Goal: Find specific page/section: Find specific page/section

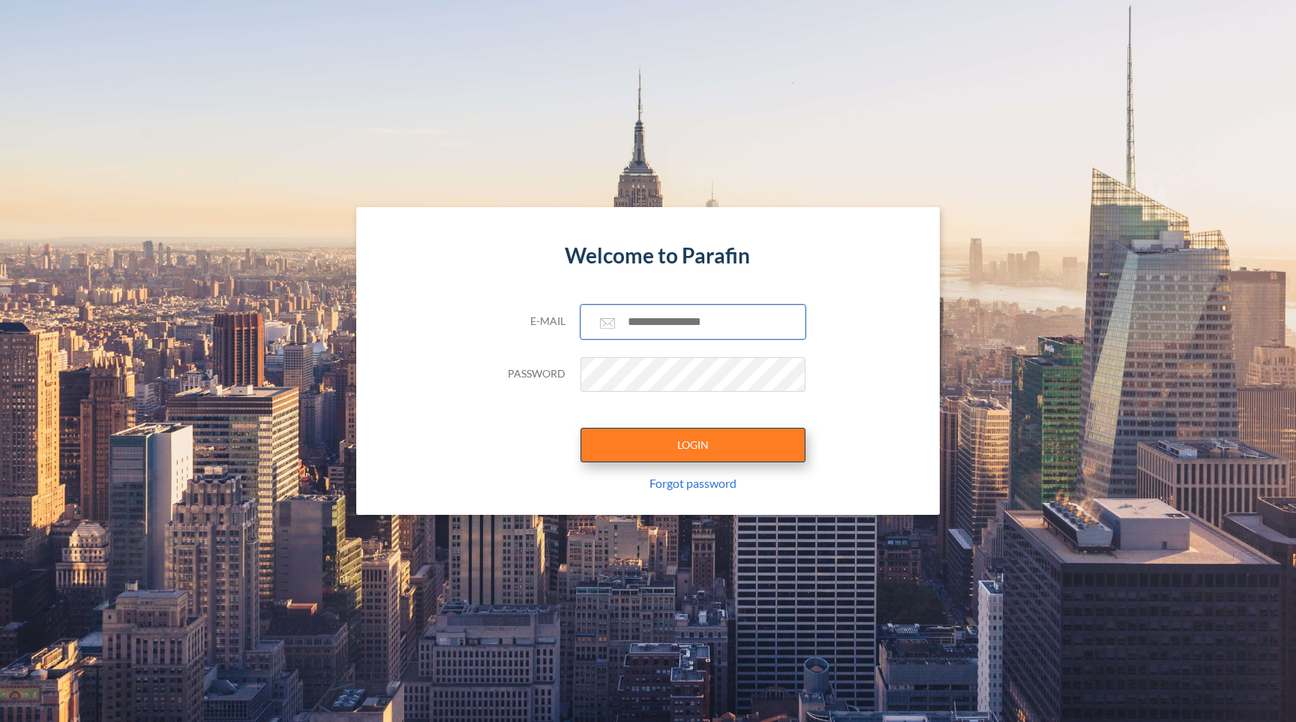
type input "**********"
click at [671, 437] on button "LOGIN" at bounding box center [693, 445] width 225 height 35
type input "**********"
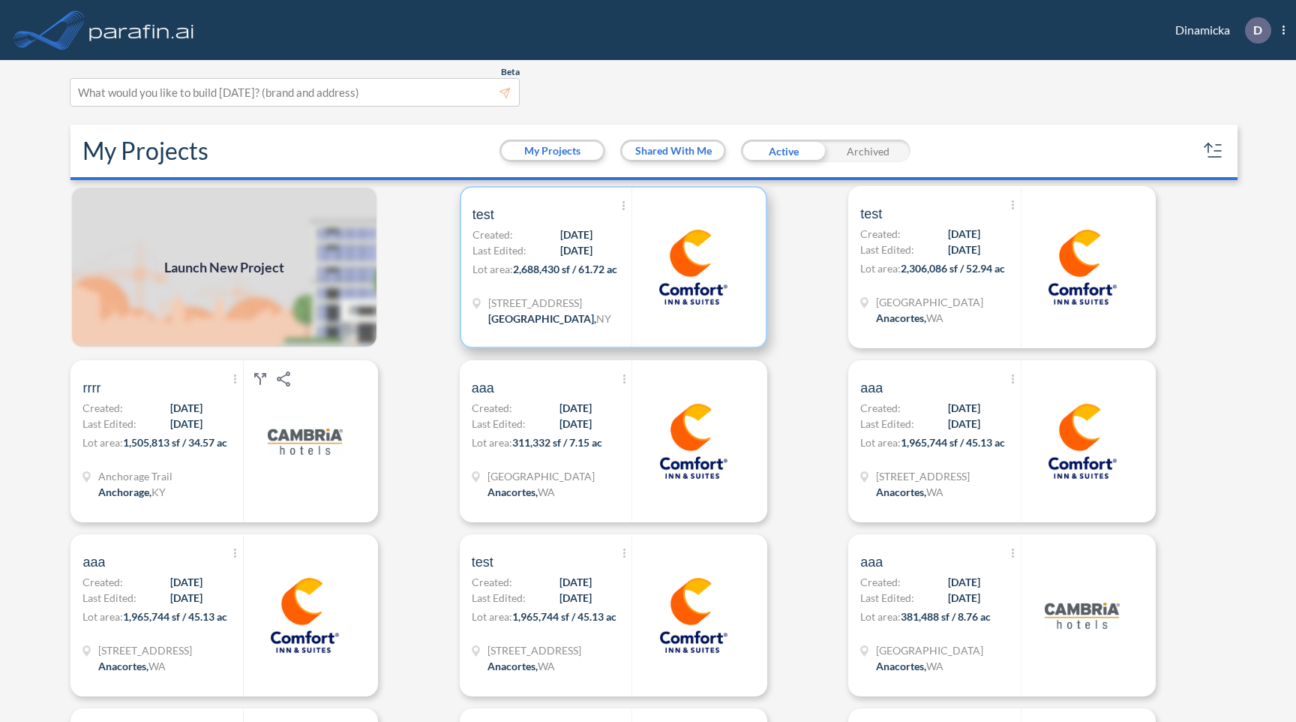
click at [572, 275] on span "2,688,430 sf / 61.72 ac" at bounding box center [565, 269] width 104 height 13
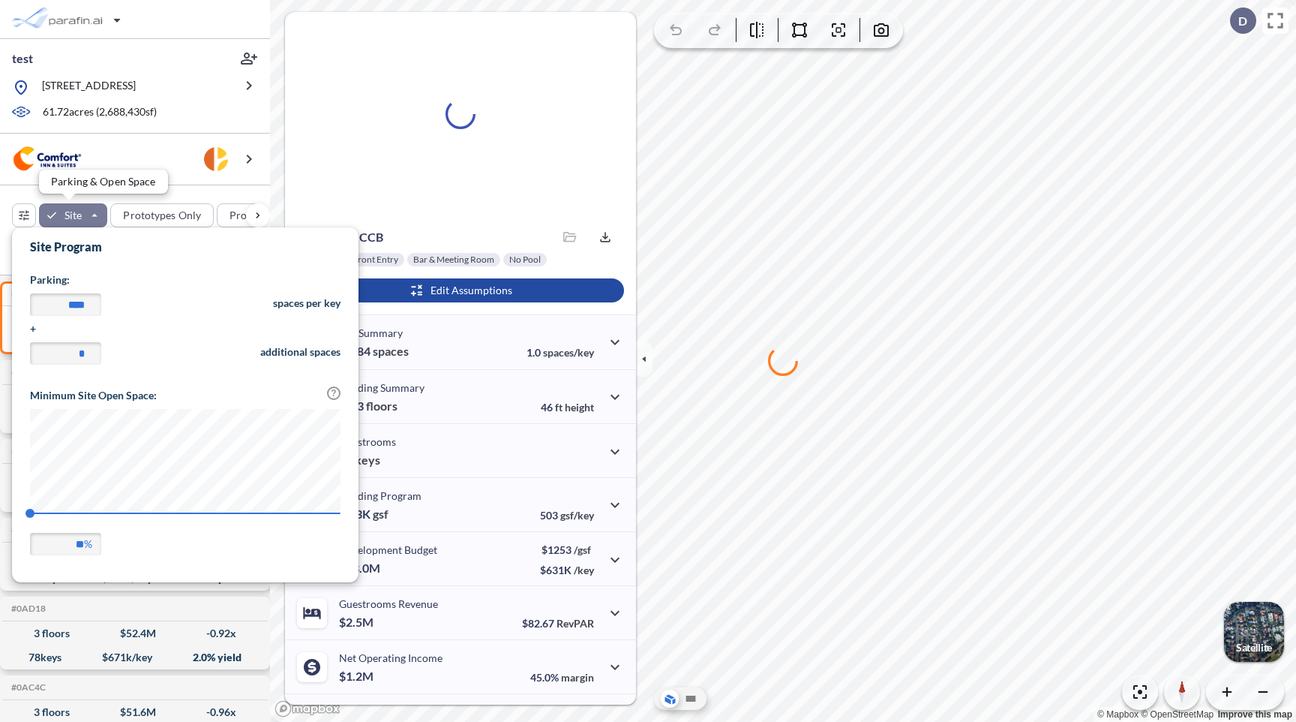
scroll to position [350, 347]
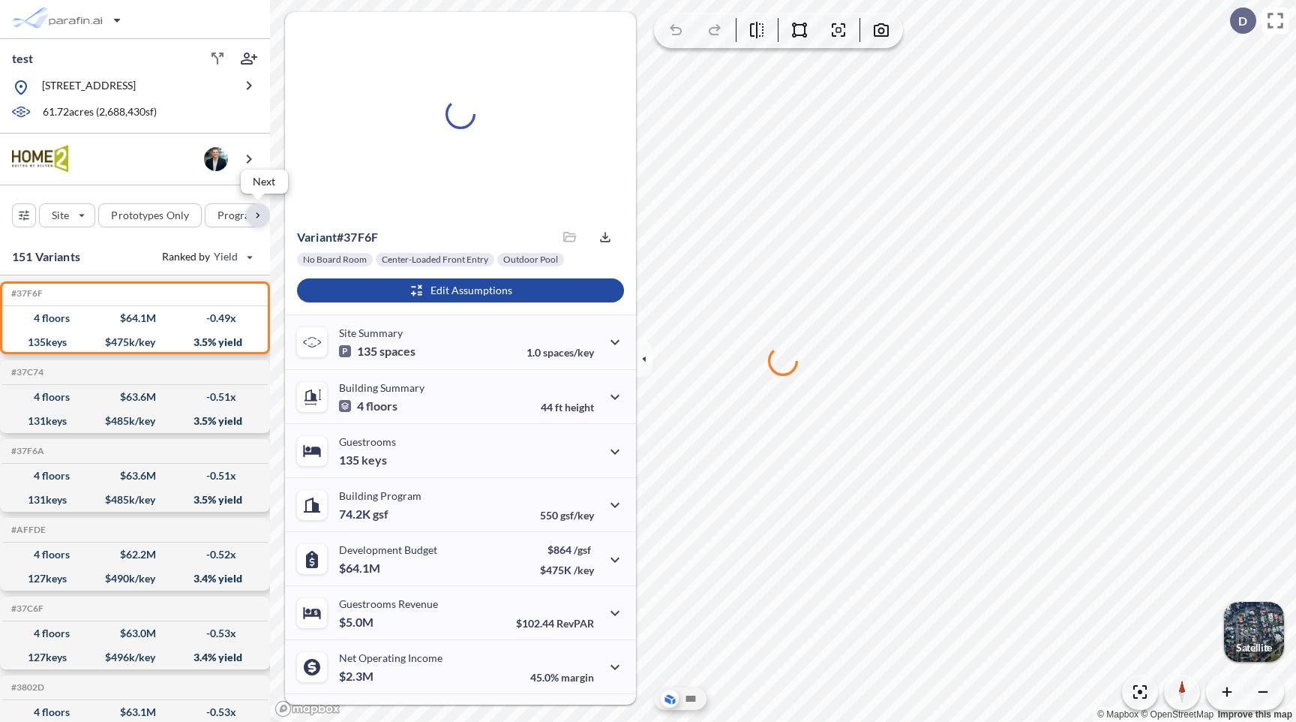
click at [256, 213] on div "button" at bounding box center [258, 215] width 24 height 24
click at [258, 215] on div "button" at bounding box center [258, 215] width 24 height 24
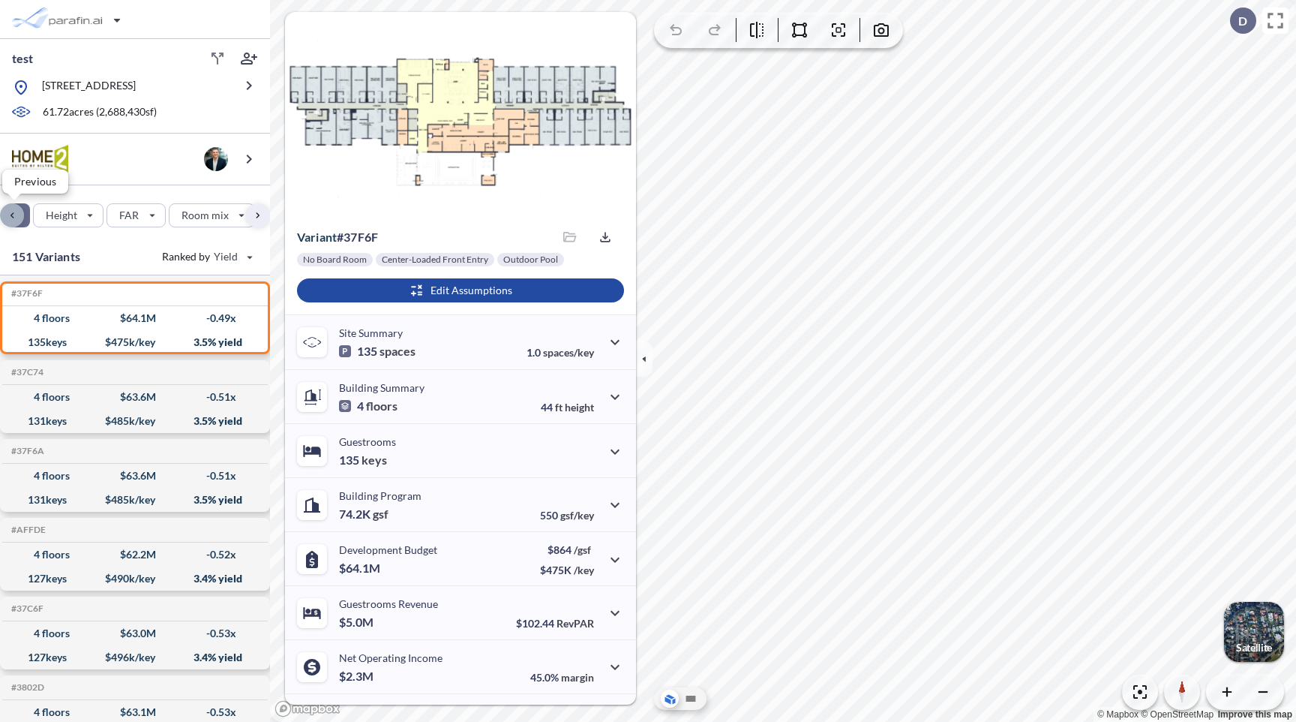
click at [10, 218] on div "button" at bounding box center [12, 215] width 24 height 24
click at [206, 215] on div "button" at bounding box center [204, 215] width 82 height 24
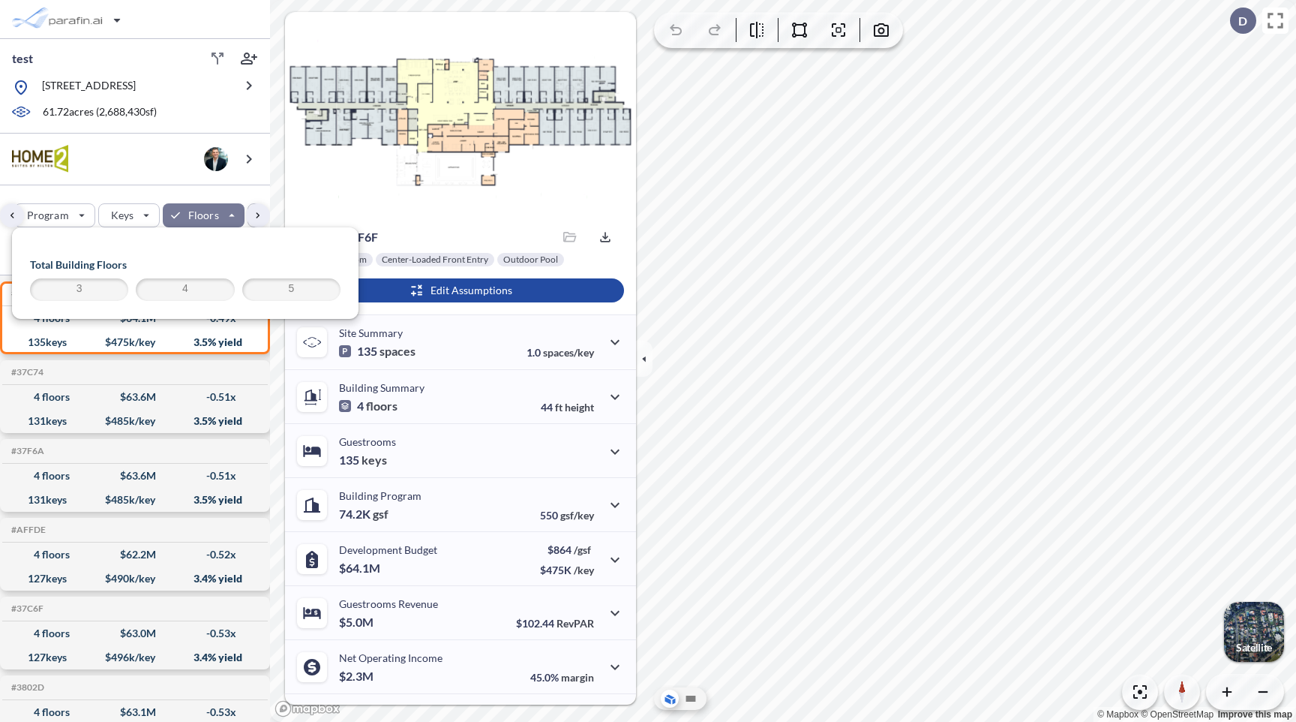
click at [206, 215] on div "button" at bounding box center [204, 215] width 82 height 24
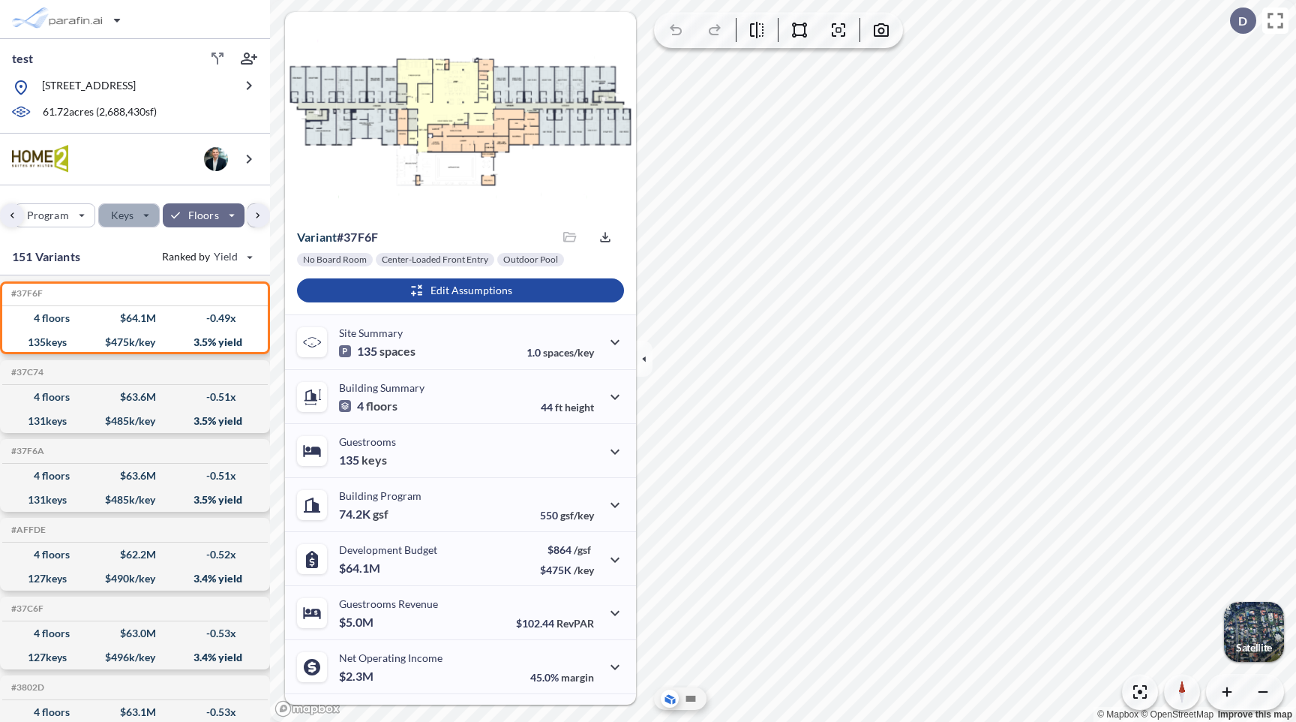
click at [133, 215] on div "button" at bounding box center [129, 215] width 60 height 23
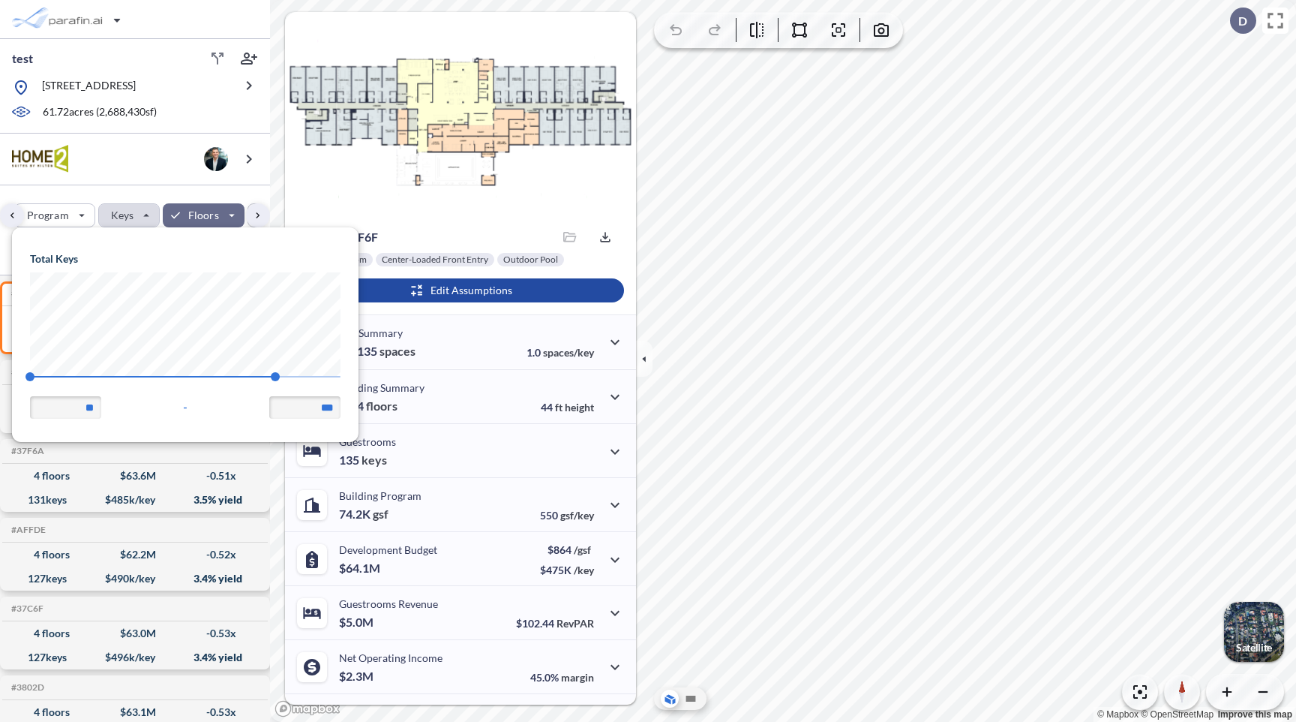
scroll to position [214, 347]
click at [224, 215] on div "button" at bounding box center [204, 215] width 82 height 24
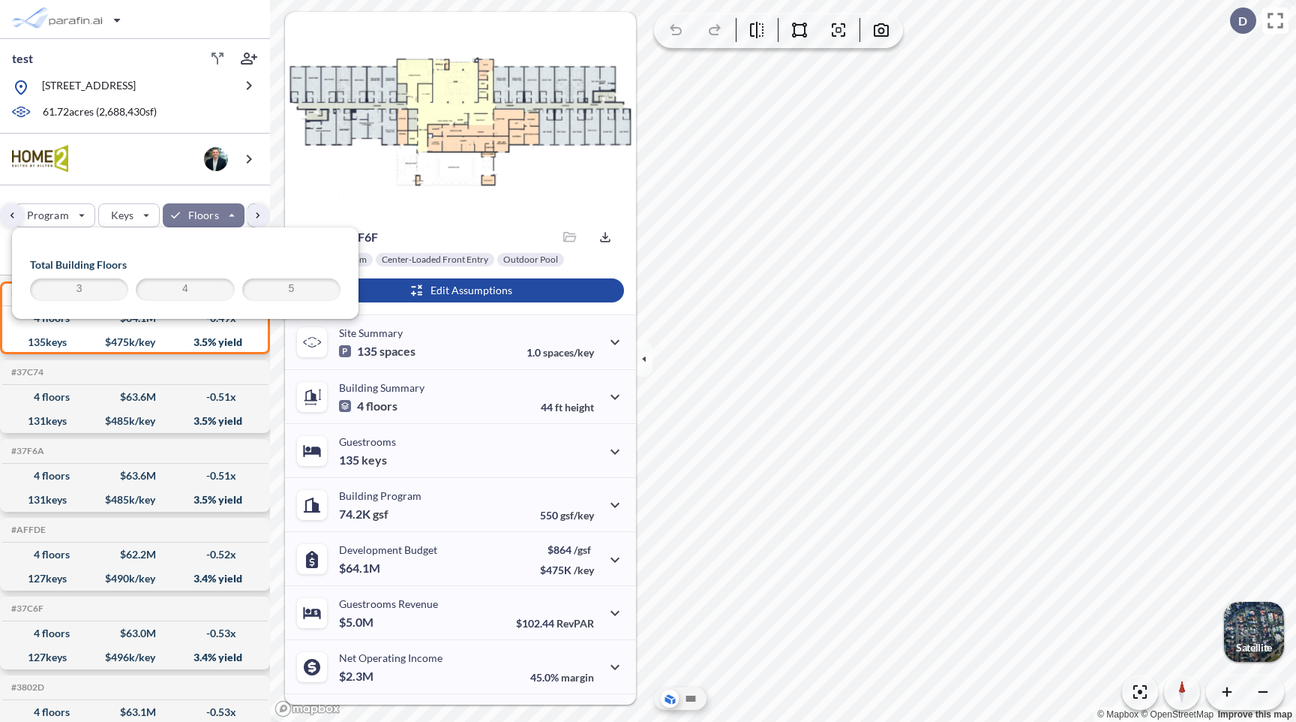
click at [224, 215] on div "button" at bounding box center [204, 215] width 82 height 24
